Goal: Navigation & Orientation: Go to known website

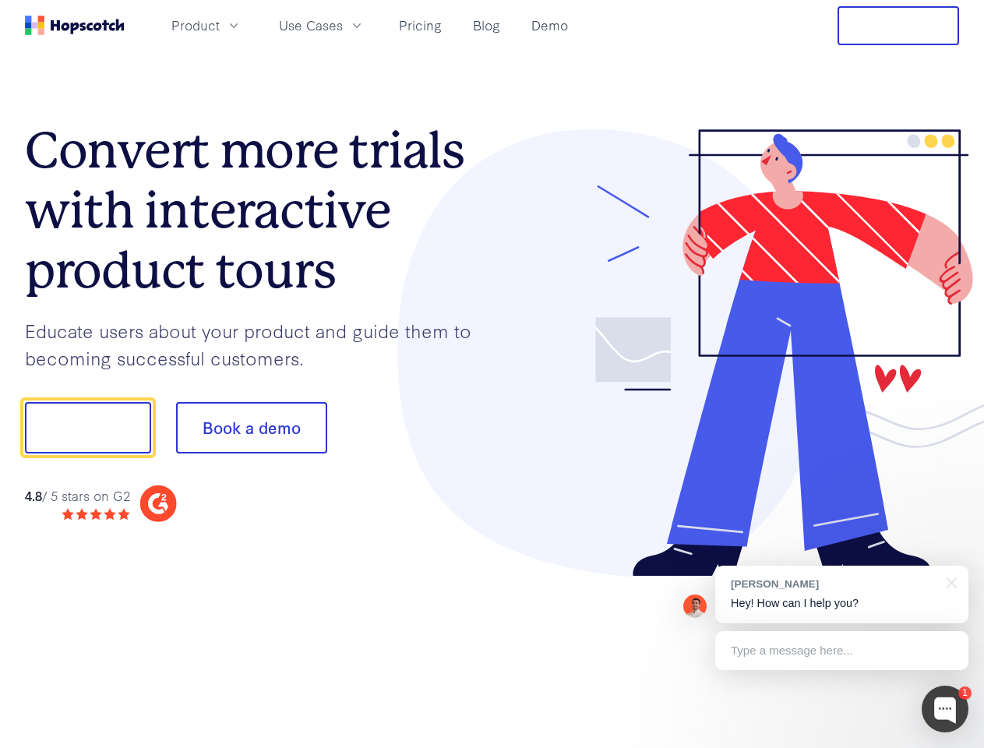
click at [492, 374] on div at bounding box center [725, 353] width 467 height 448
click at [220, 25] on span "Product" at bounding box center [195, 25] width 48 height 19
click at [343, 25] on span "Use Cases" at bounding box center [311, 25] width 64 height 19
click at [898, 26] on button "Free Trial" at bounding box center [897, 25] width 121 height 39
click at [87, 428] on button "Show me!" at bounding box center [88, 427] width 126 height 51
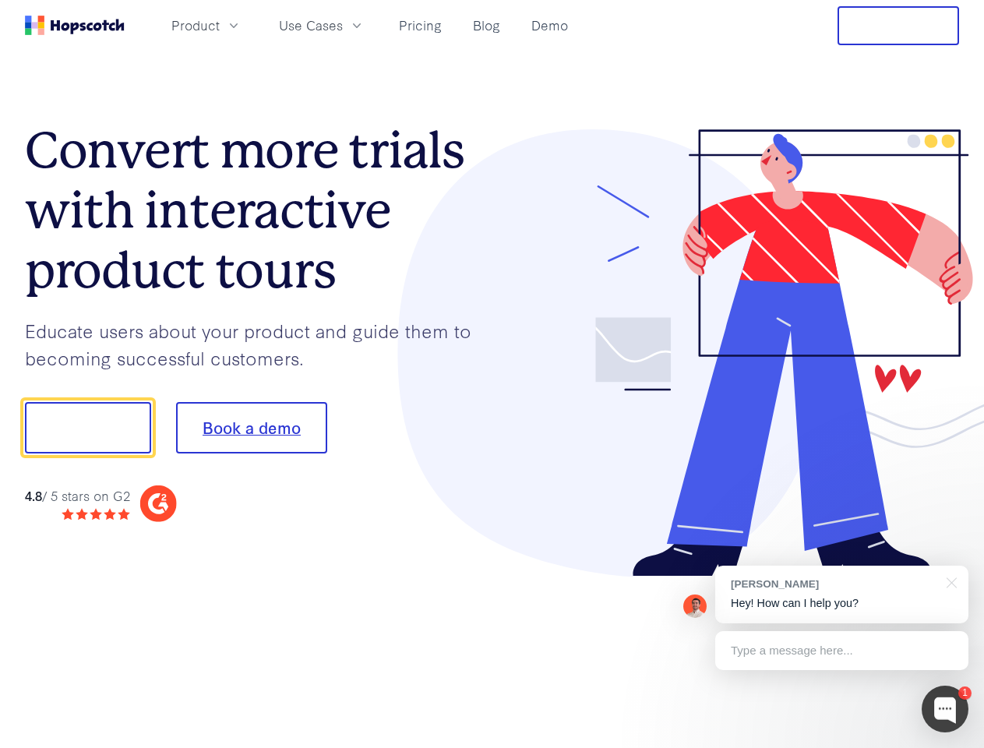
click at [251, 428] on button "Book a demo" at bounding box center [251, 427] width 151 height 51
click at [945, 709] on div at bounding box center [944, 708] width 47 height 47
click at [841, 594] on div "[PERSON_NAME] Hey! How can I help you?" at bounding box center [841, 594] width 253 height 58
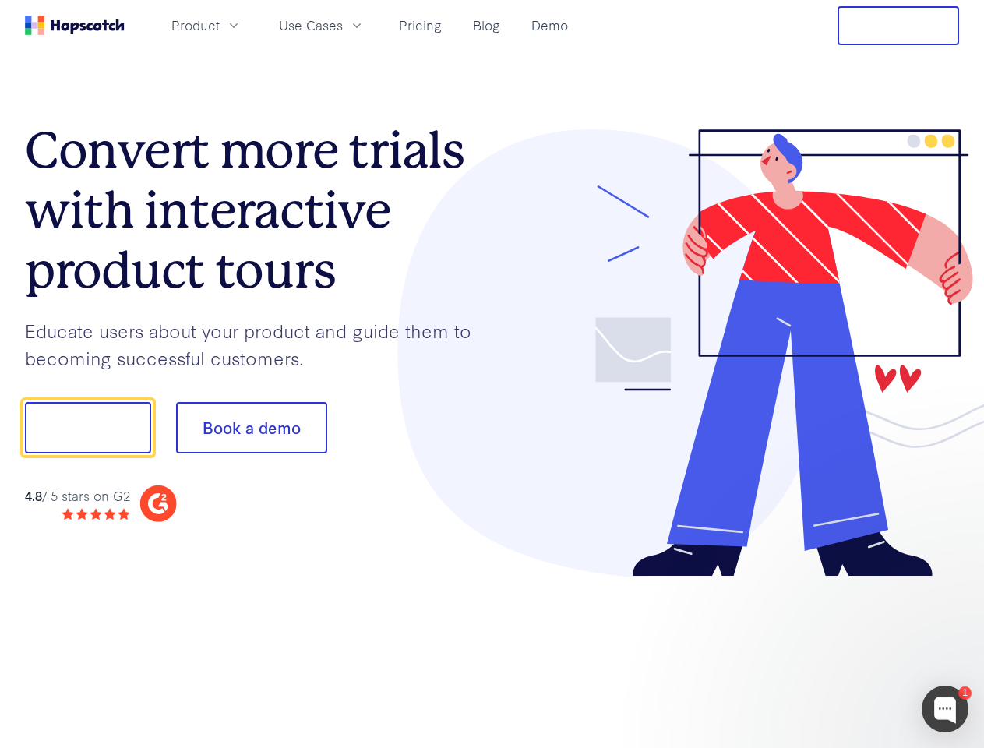
click at [949, 581] on div at bounding box center [822, 425] width 292 height 519
click at [841, 650] on div at bounding box center [822, 530] width 292 height 311
